Goal: Information Seeking & Learning: Learn about a topic

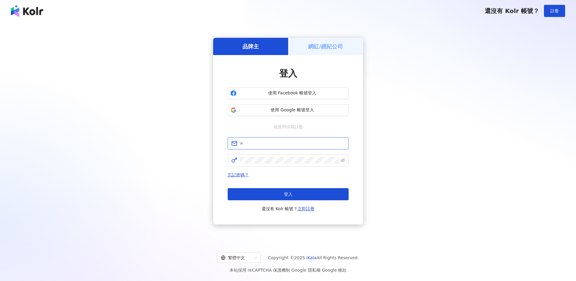
type input "**********"
click at [264, 201] on div "登入 還沒有 Kolr 帳號？ 立即註冊" at bounding box center [288, 200] width 121 height 24
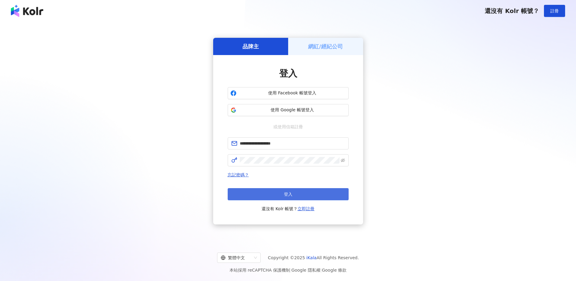
click at [264, 193] on button "登入" at bounding box center [288, 194] width 121 height 12
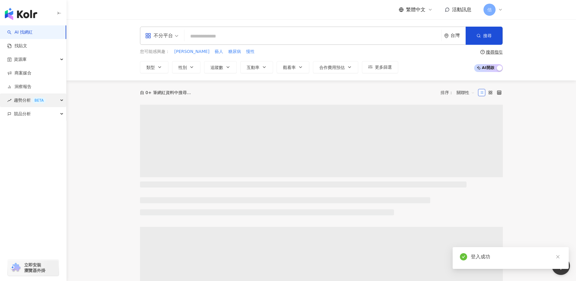
click at [28, 103] on span "趨勢分析 BETA" at bounding box center [30, 101] width 32 height 14
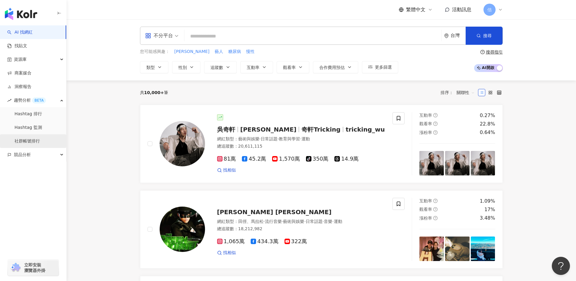
click at [27, 138] on link "社群帳號排行" at bounding box center [27, 141] width 25 height 6
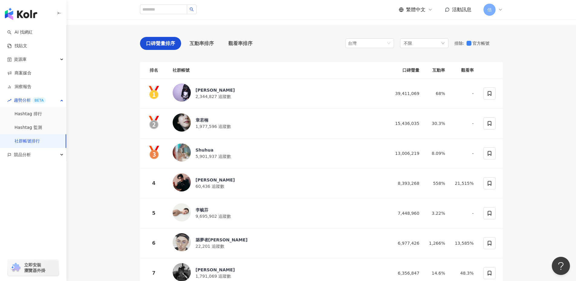
scroll to position [40, 0]
click at [21, 158] on span "競品分析" at bounding box center [22, 155] width 17 height 14
click at [29, 170] on link "品牌帳號分析" at bounding box center [27, 169] width 25 height 6
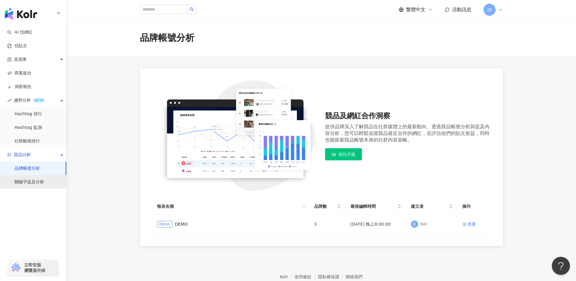
click at [28, 182] on link "關鍵字提及分析" at bounding box center [30, 182] width 30 height 6
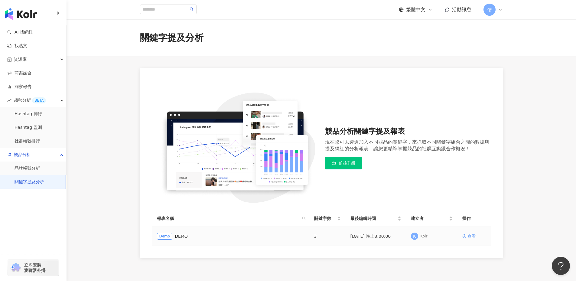
click at [477, 239] on link "查看" at bounding box center [475, 236] width 24 height 7
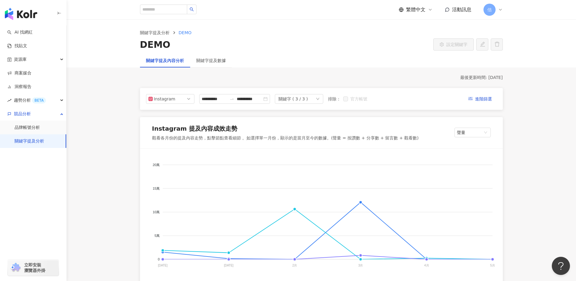
click at [204, 65] on div "關鍵字提及數據" at bounding box center [211, 61] width 42 height 14
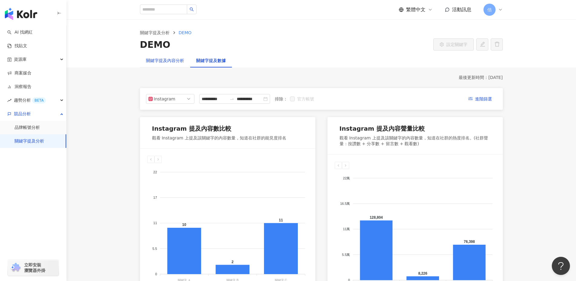
click at [182, 62] on div "關鍵字提及內容分析" at bounding box center [165, 60] width 38 height 7
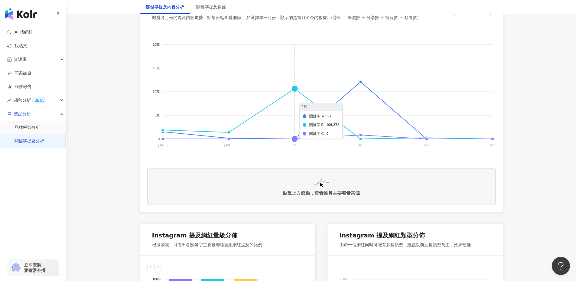
scroll to position [121, 0]
click at [164, 196] on span "關鍵字 Ａ" at bounding box center [154, 198] width 20 height 4
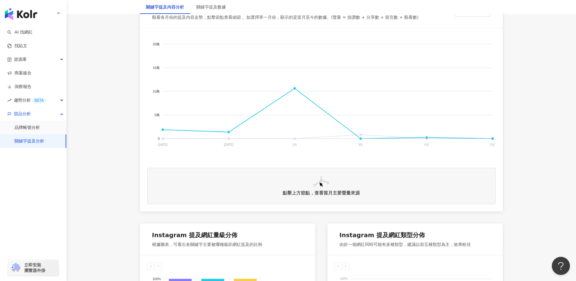
click at [163, 249] on span "關鍵字 B" at bounding box center [153, 251] width 19 height 4
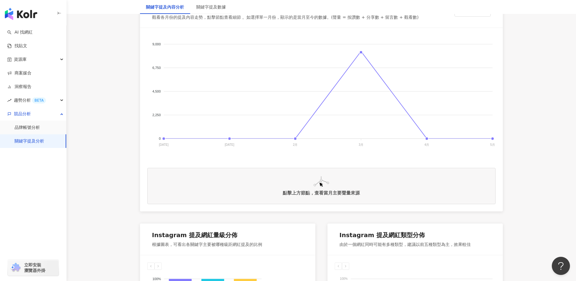
click at [340, 186] on div "點擊上方節點，查看當月主要聲量來源" at bounding box center [321, 186] width 349 height 36
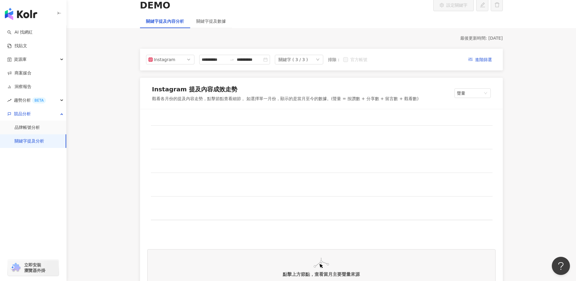
scroll to position [0, 0]
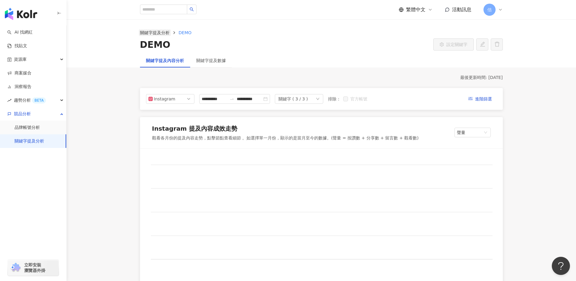
click at [162, 32] on link "關鍵字提及分析" at bounding box center [155, 32] width 32 height 7
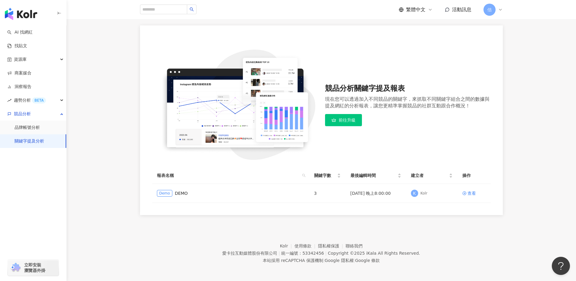
scroll to position [44, 0]
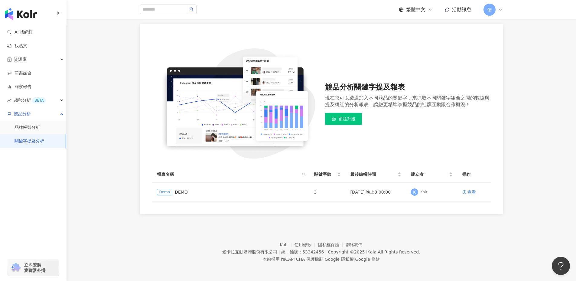
click at [156, 2] on div "繁體中文 活動訊息 佶" at bounding box center [321, 9] width 363 height 19
click at [156, 13] on input "search" at bounding box center [163, 10] width 47 height 10
type input "*"
type input "**"
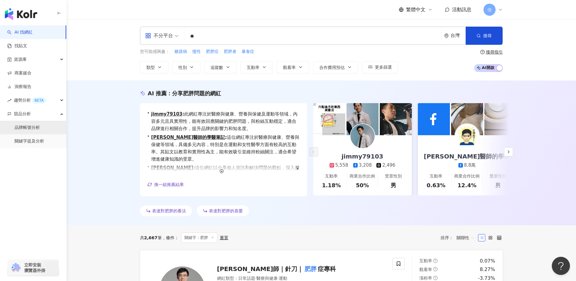
click at [20, 125] on link "品牌帳號分析" at bounding box center [27, 128] width 25 height 6
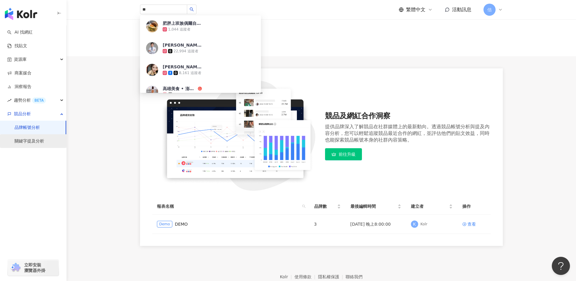
click at [28, 142] on link "關鍵字提及分析" at bounding box center [30, 141] width 30 height 6
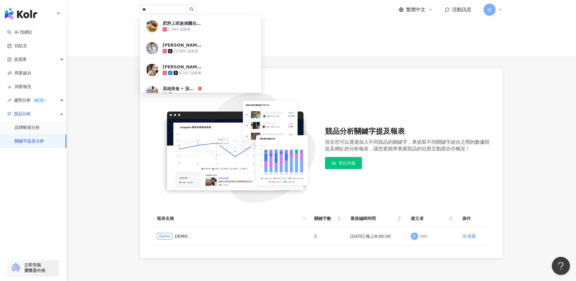
click at [116, 105] on main "關鍵字提及分析 競品分析關鍵字提及報表 現在您可以透過加入不同競品的關鍵字，來抓取不同關鍵字組合之間的數據與提及網紅的分析報表，讓您更精準掌握競品的社群互動跟…" at bounding box center [322, 138] width 510 height 239
click at [194, 9] on icon "search" at bounding box center [192, 9] width 4 height 4
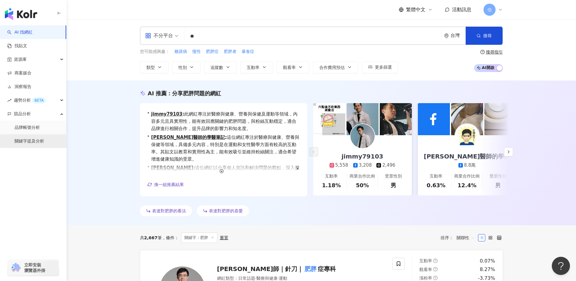
click at [22, 144] on link "關鍵字提及分析" at bounding box center [30, 141] width 30 height 6
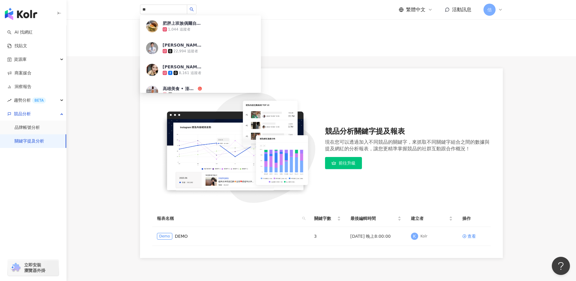
drag, startPoint x: 458, startPoint y: 132, endPoint x: 453, endPoint y: 135, distance: 6.6
click at [458, 132] on div "競品分析關鍵字提及報表" at bounding box center [408, 131] width 166 height 10
click at [304, 192] on img at bounding box center [235, 148] width 166 height 110
click at [349, 162] on span "前往升級" at bounding box center [347, 163] width 17 height 5
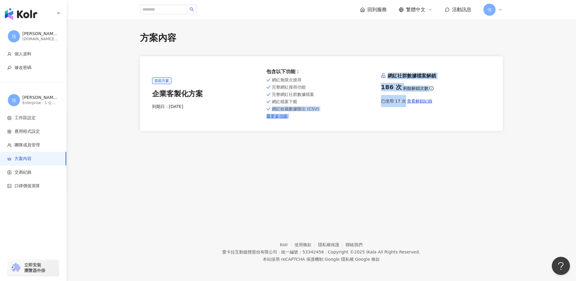
drag, startPoint x: 375, startPoint y: 103, endPoint x: 408, endPoint y: 107, distance: 33.0
click at [408, 107] on div "當前方案 企業客製化方案 到期日： [DATE] 包含以下功能 ： 網紅無限次搜尋 完整網紅搜尋功能 完整網紅社群數據檔案 網紅檔案下載 網紅收藏數據匯出 (…" at bounding box center [321, 93] width 339 height 51
click at [404, 116] on div "當前方案 企業客製化方案 到期日： [DATE] 包含以下功能 ： 網紅無限次搜尋 完整網紅搜尋功能 完整網紅社群數據檔案 網紅檔案下載 網紅收藏數據匯出 (…" at bounding box center [321, 93] width 339 height 51
click at [315, 117] on link "看更多功能" at bounding box center [322, 116] width 110 height 5
